Goal: Task Accomplishment & Management: Manage account settings

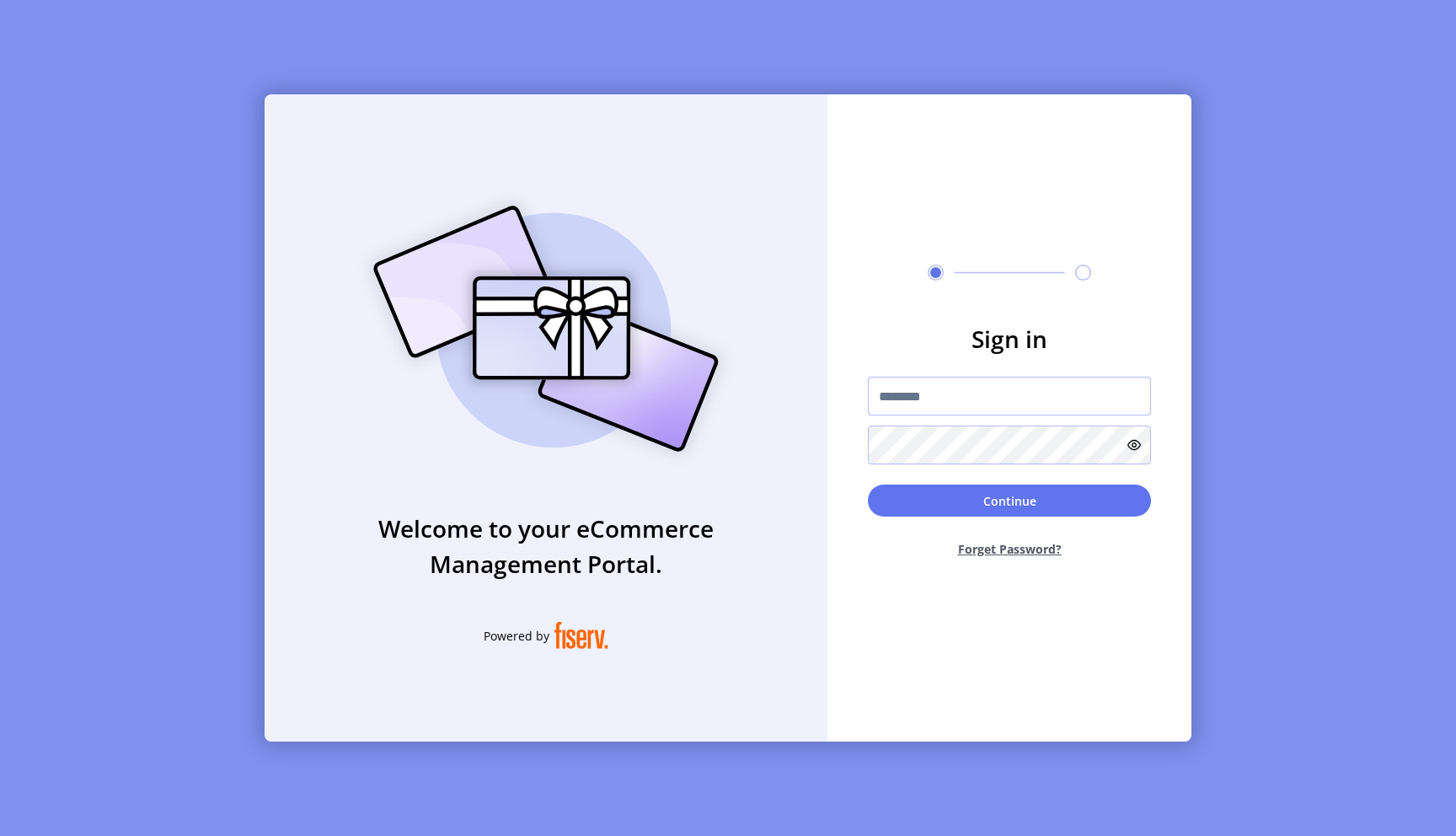
click at [947, 410] on input "text" at bounding box center [1009, 396] width 283 height 39
type input "**********"
click at [1017, 498] on button "Continue" at bounding box center [1009, 501] width 283 height 32
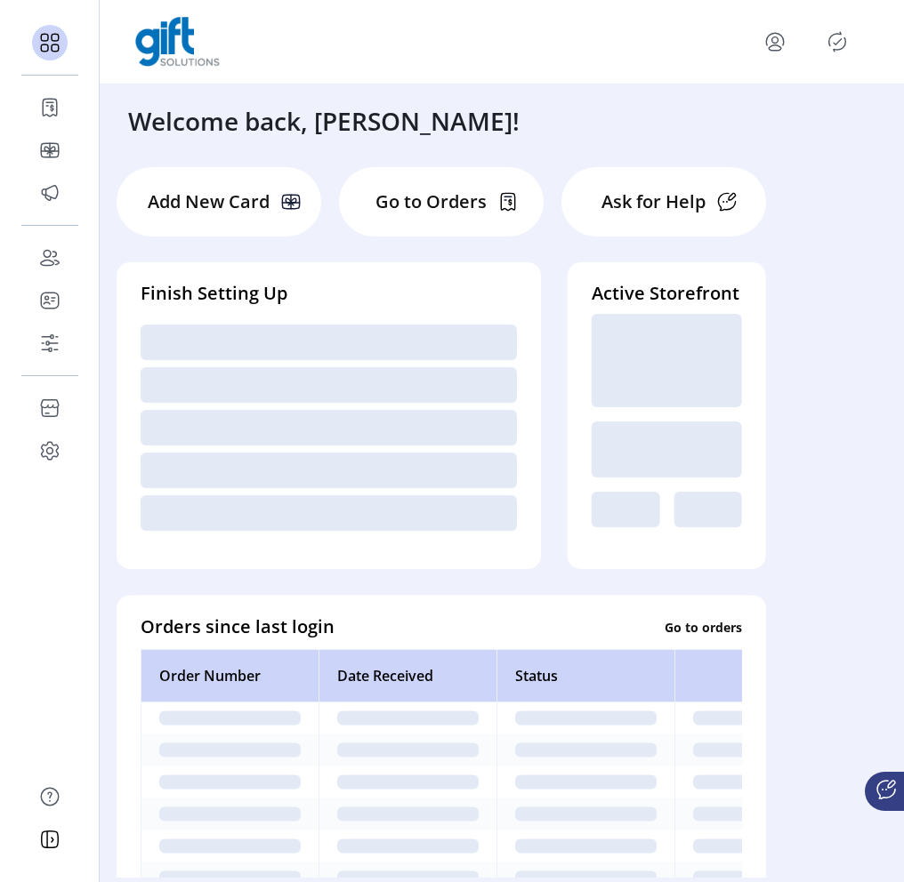
click at [839, 47] on icon "Publisher Panel" at bounding box center [837, 42] width 28 height 28
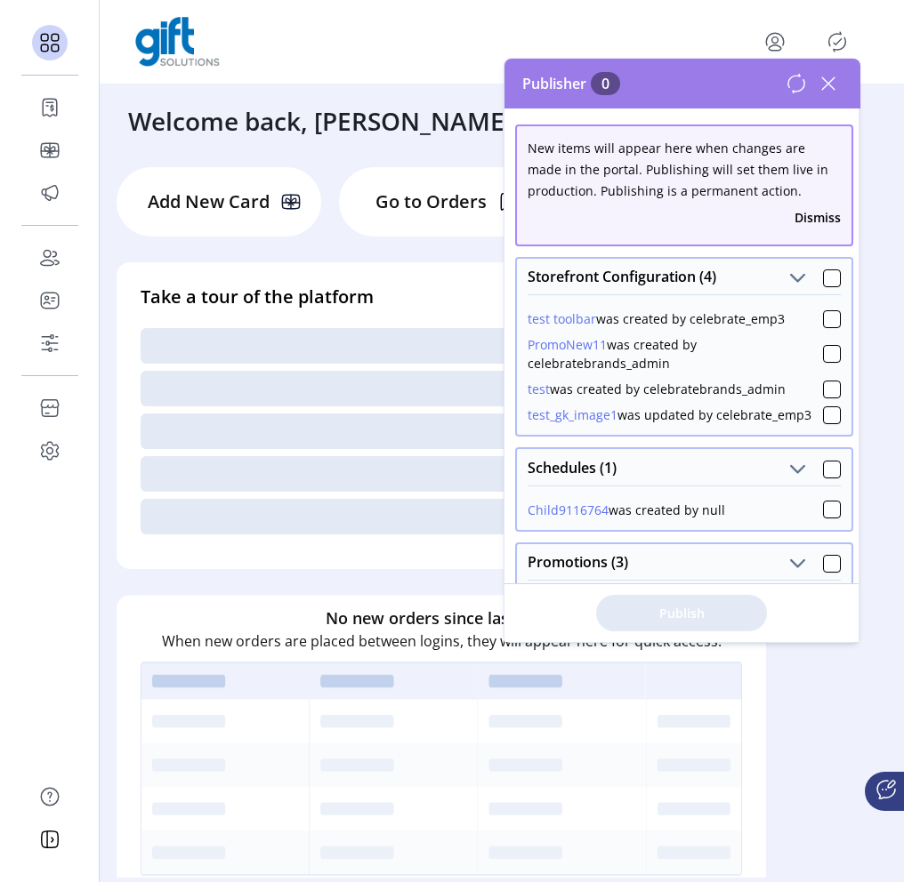
click at [834, 87] on icon at bounding box center [828, 83] width 28 height 28
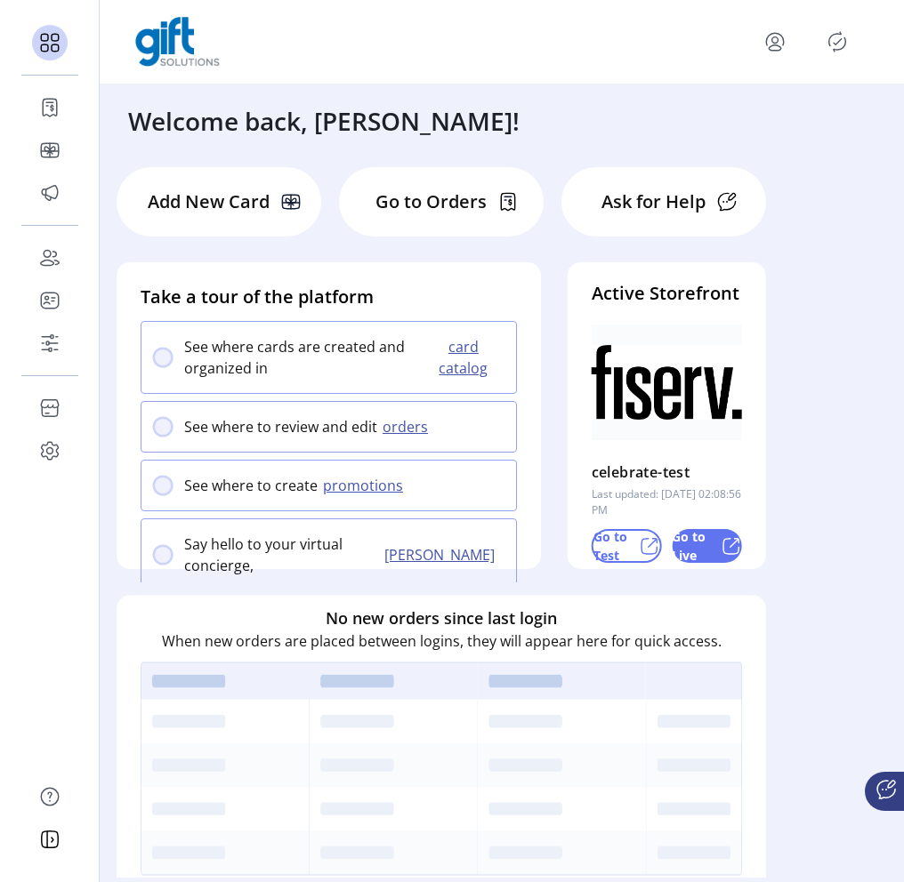
click at [773, 47] on icon "menu" at bounding box center [775, 42] width 28 height 28
click at [733, 118] on span "Sign Out" at bounding box center [710, 112] width 133 height 14
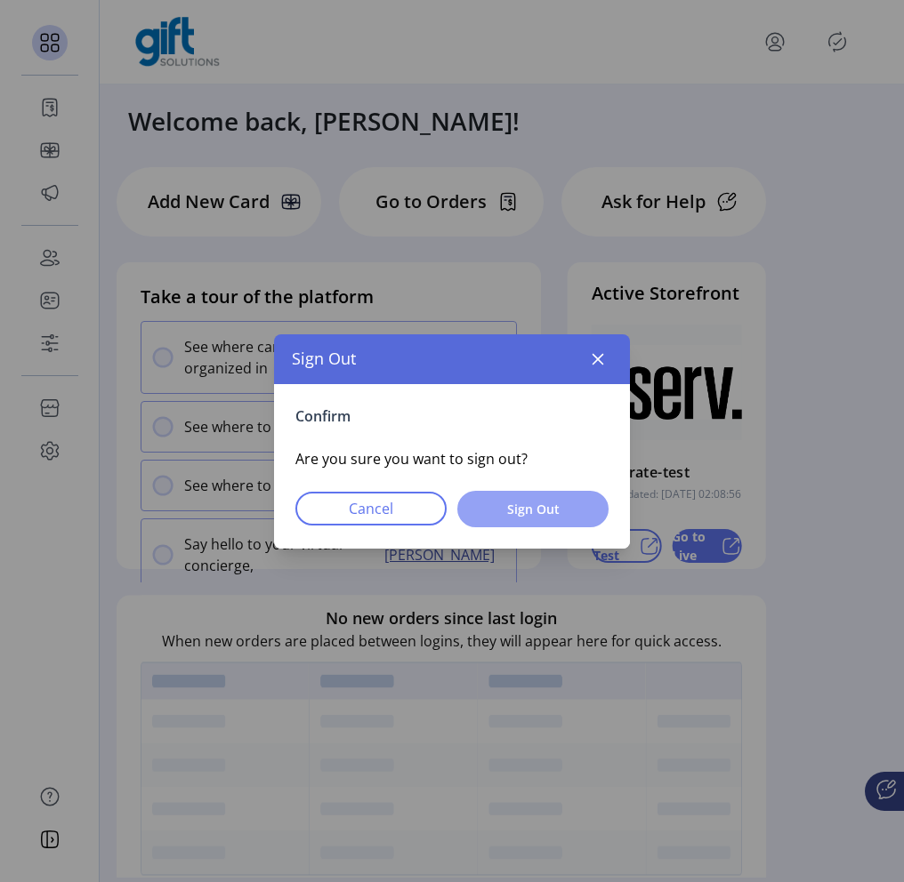
click at [551, 511] on span "Sign Out" at bounding box center [532, 509] width 105 height 19
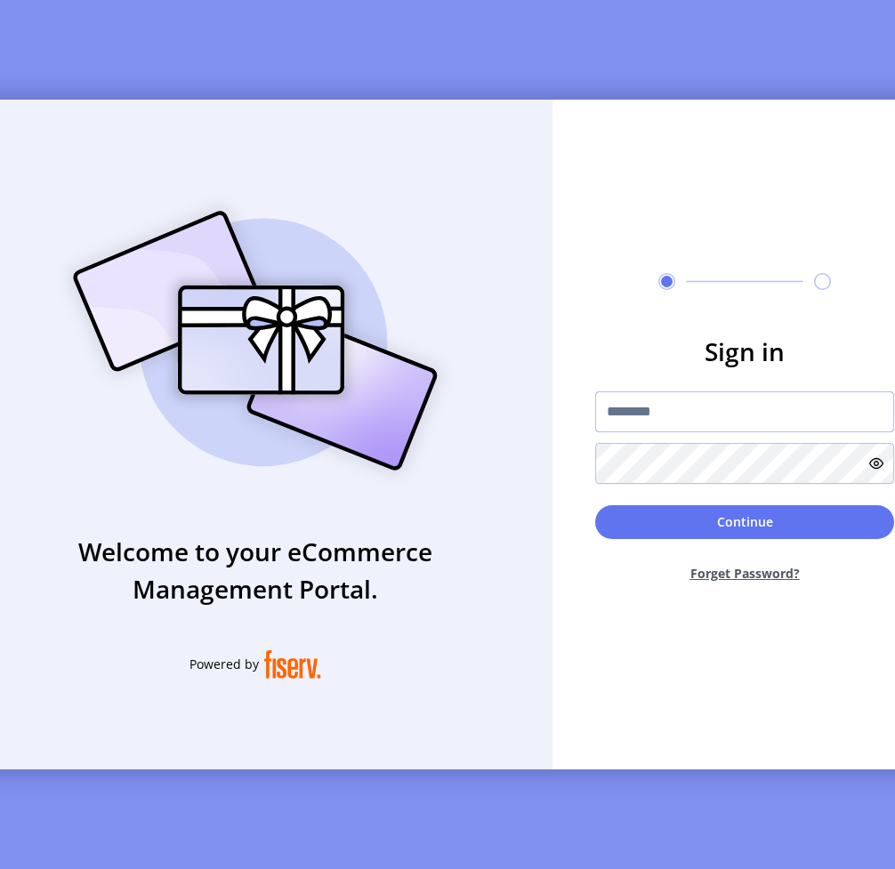
click at [682, 418] on input "text" at bounding box center [744, 411] width 299 height 41
type input "**********"
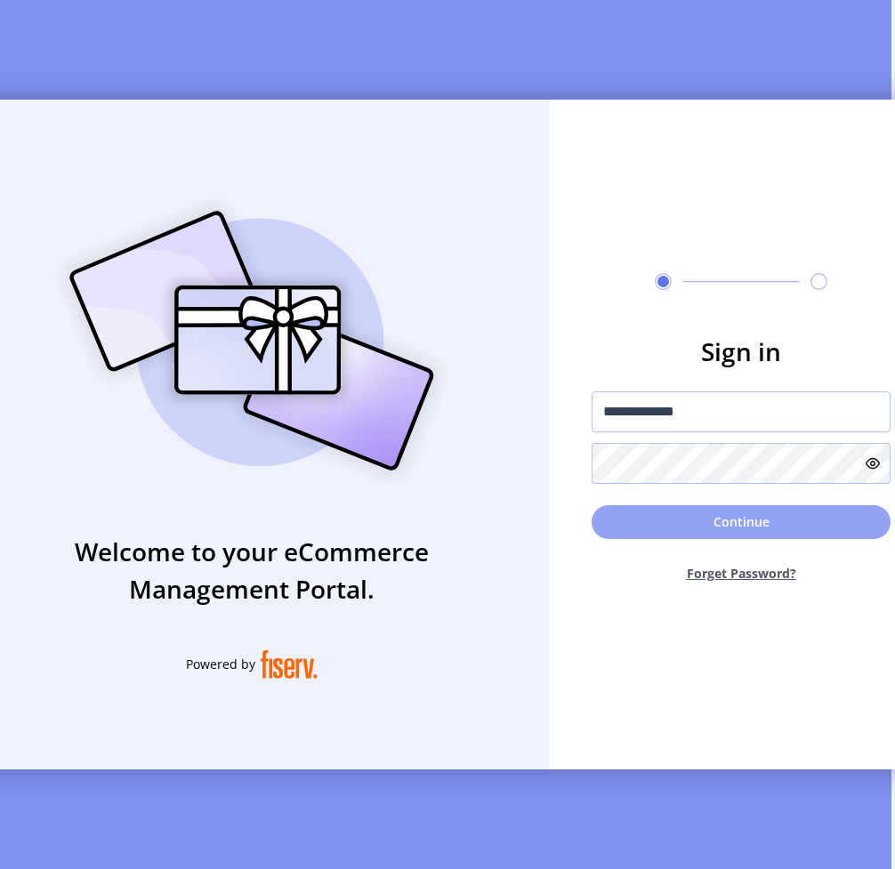
click at [765, 518] on button "Continue" at bounding box center [741, 522] width 299 height 34
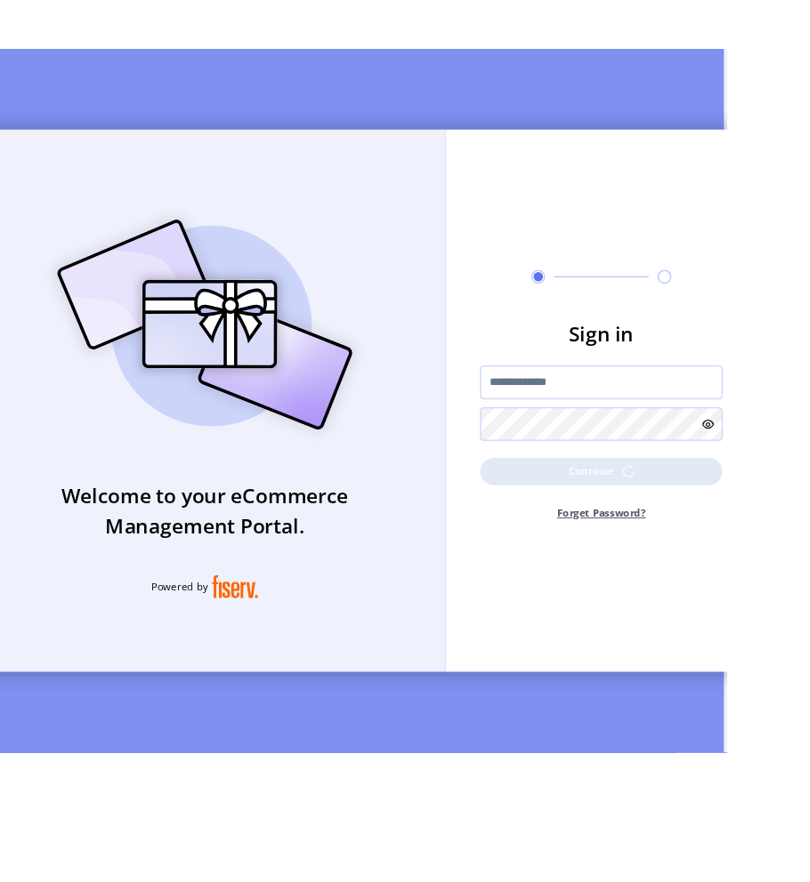
scroll to position [0, 0]
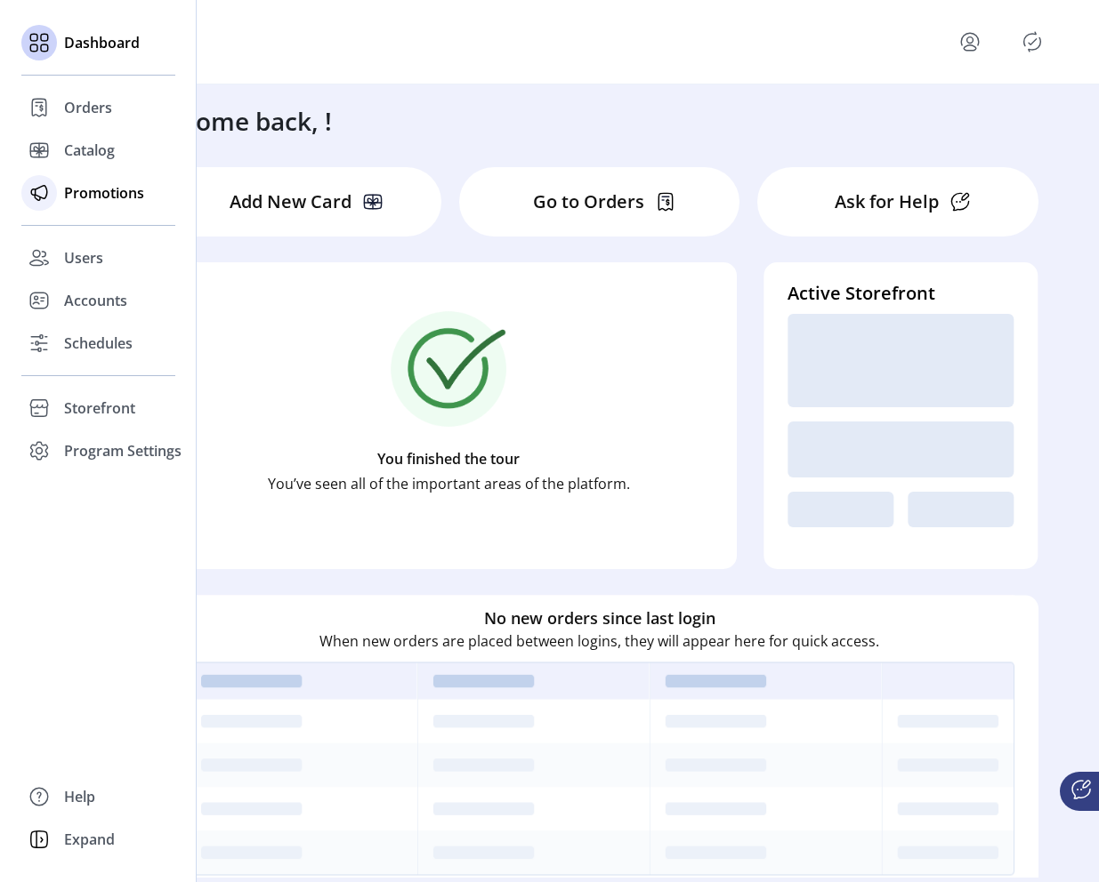
click at [91, 191] on span "Promotions" at bounding box center [104, 192] width 80 height 21
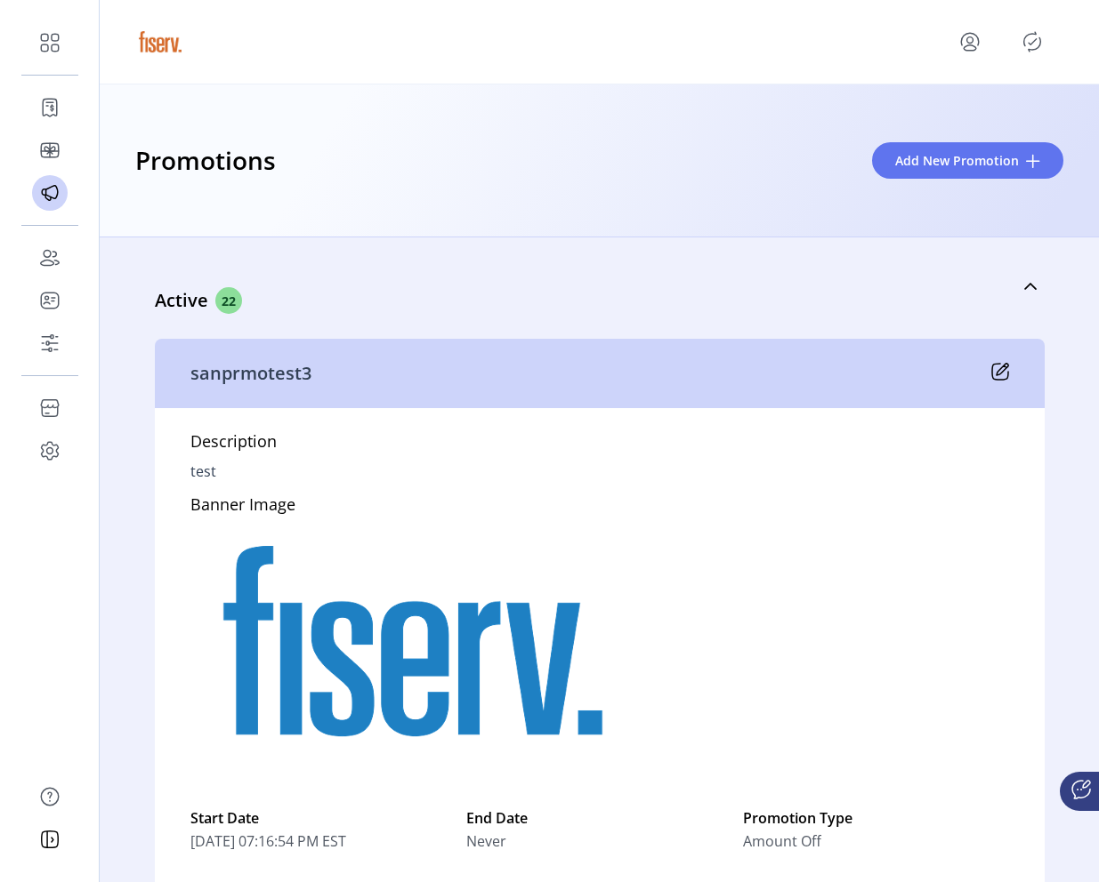
click at [1036, 39] on icon "Publisher Panel" at bounding box center [1032, 42] width 28 height 28
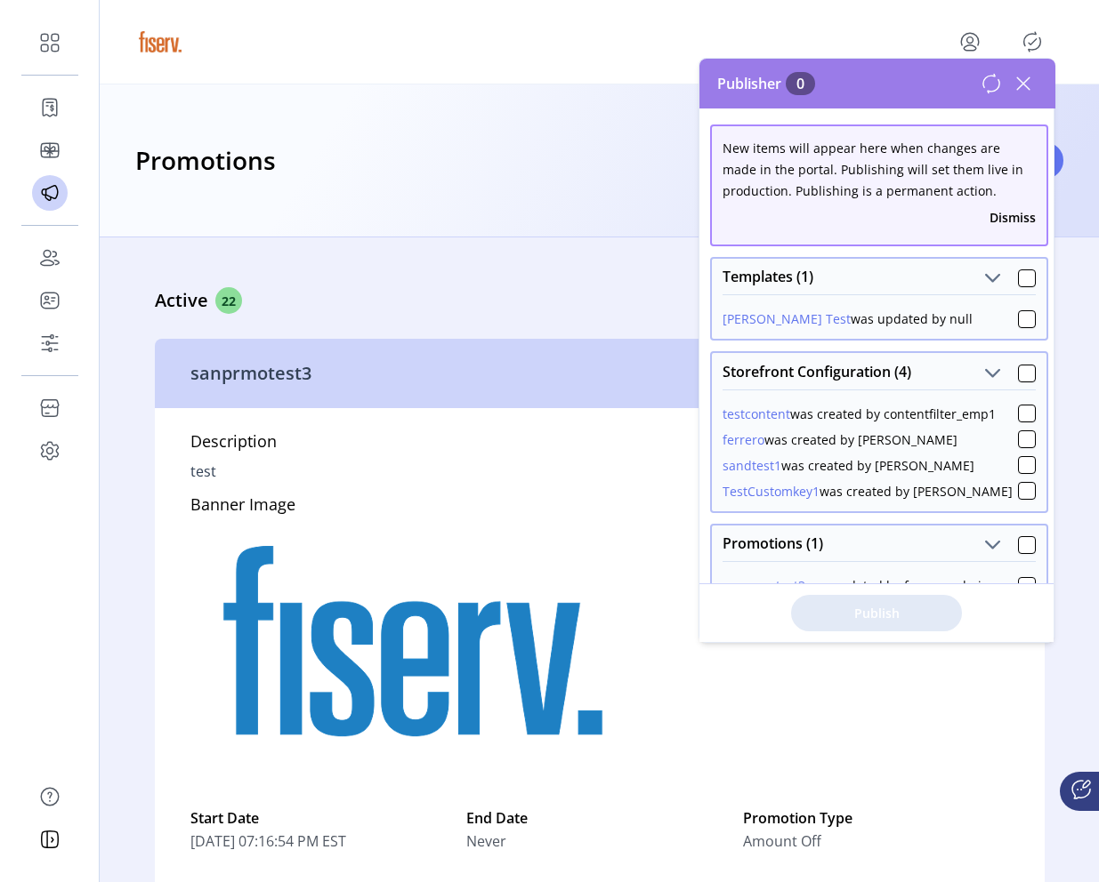
click at [1020, 90] on icon at bounding box center [1023, 83] width 28 height 28
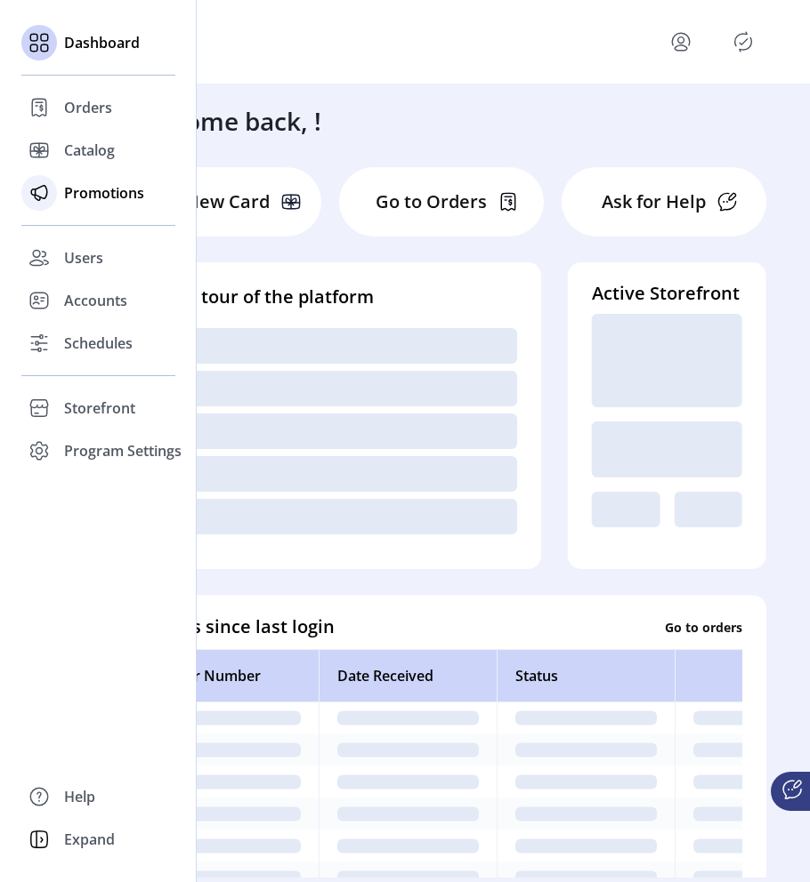
click at [89, 188] on span "Promotions" at bounding box center [104, 192] width 80 height 21
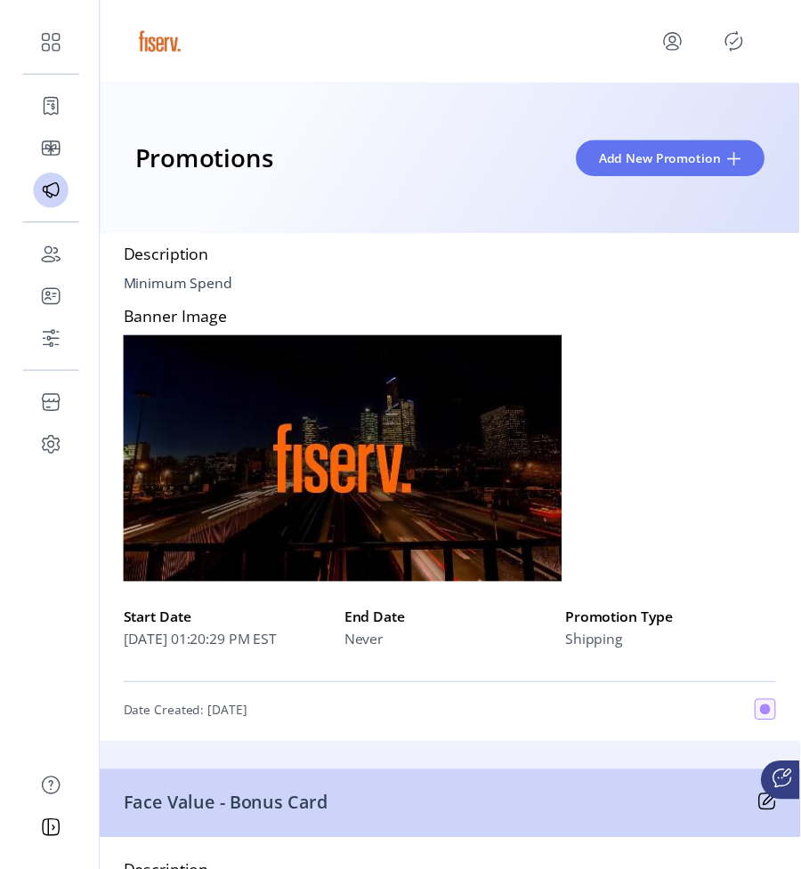
scroll to position [4031, 0]
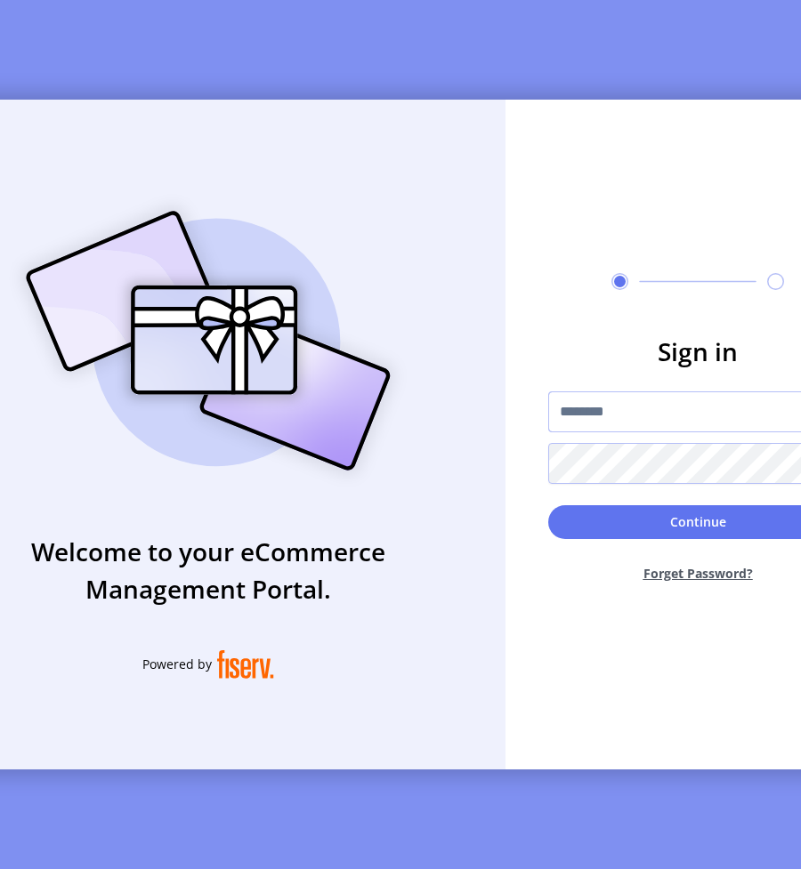
click at [627, 426] on input "text" at bounding box center [697, 411] width 299 height 41
click at [651, 421] on input "**********" at bounding box center [697, 411] width 299 height 41
type input "**********"
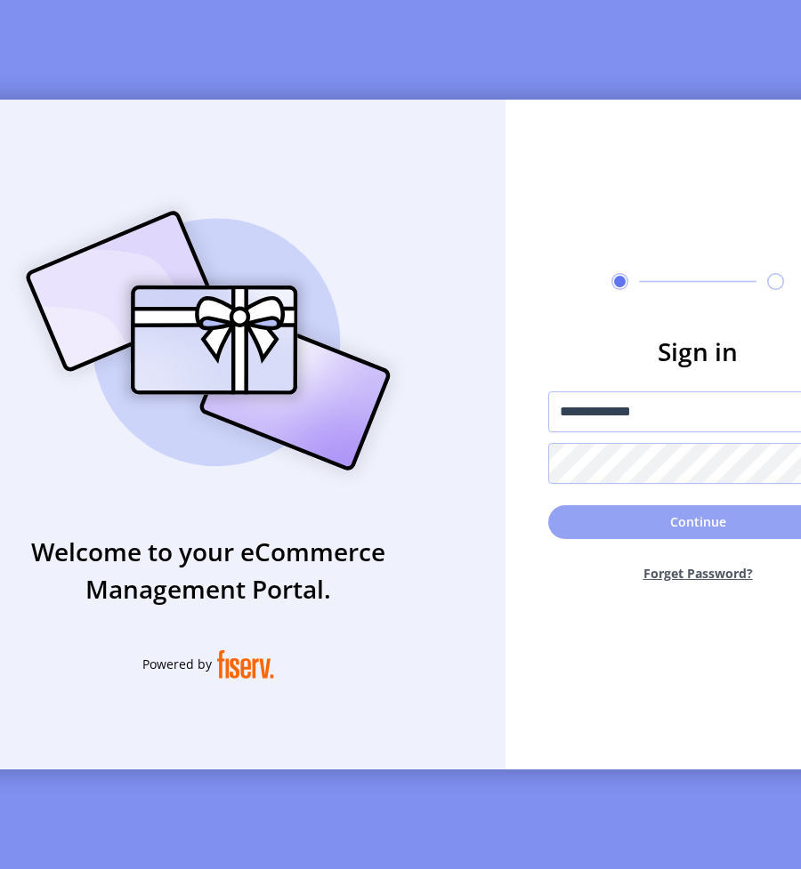
click at [720, 536] on button "Continue" at bounding box center [697, 522] width 299 height 34
click at [687, 526] on button "Continue" at bounding box center [697, 522] width 299 height 34
